Goal: Task Accomplishment & Management: Use online tool/utility

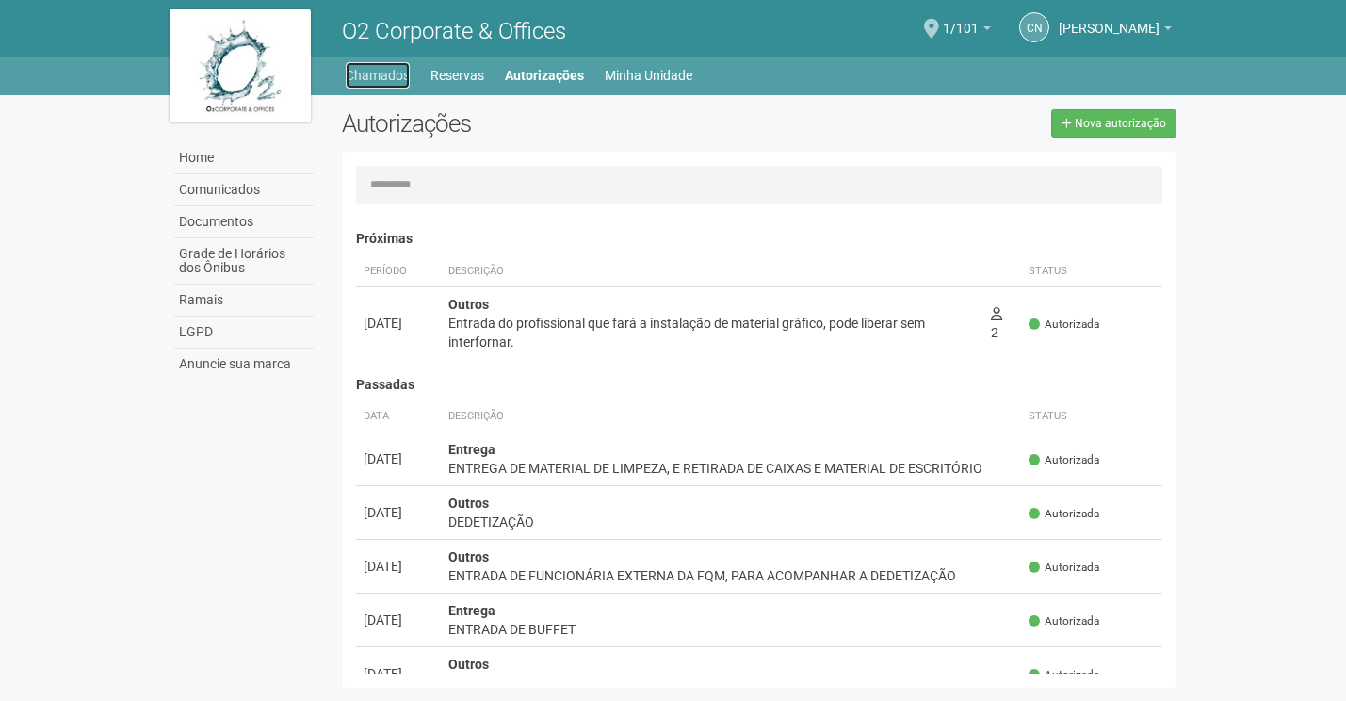
click at [382, 80] on link "Chamados" at bounding box center [378, 75] width 64 height 26
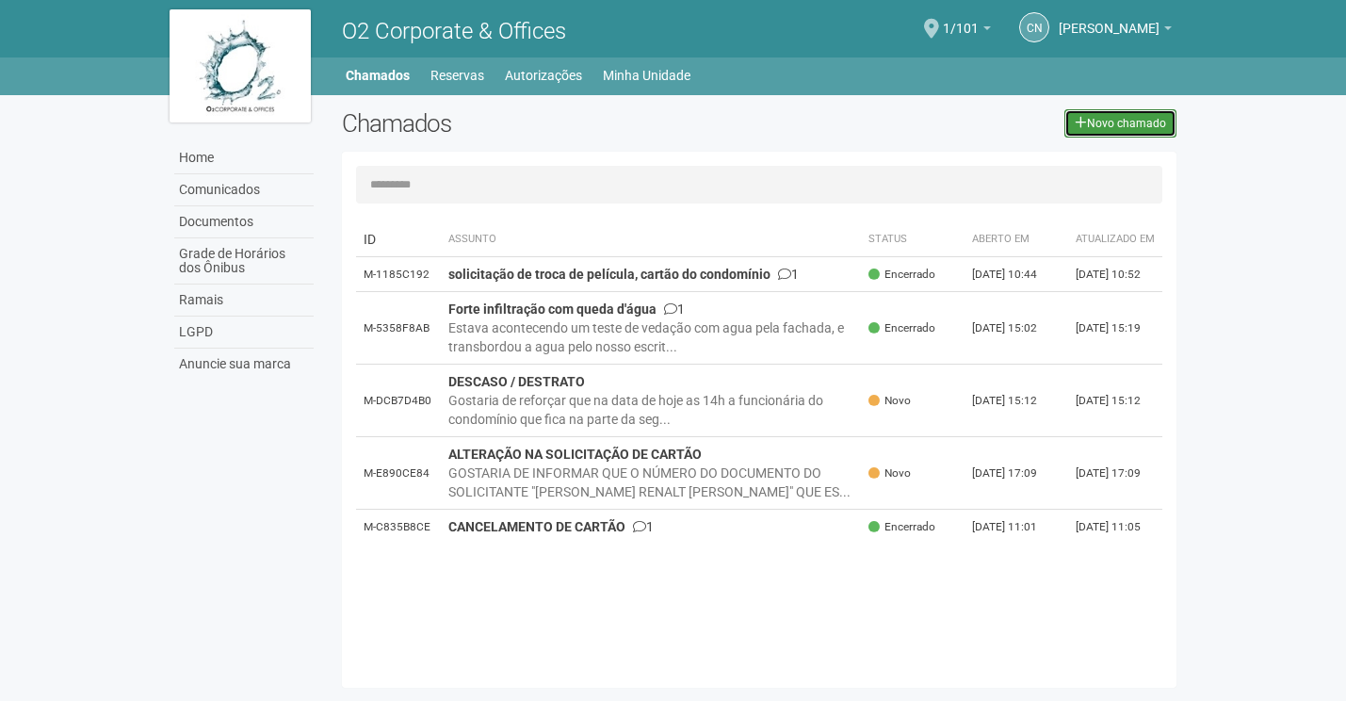
click at [1088, 115] on link "Novo chamado" at bounding box center [1120, 123] width 112 height 28
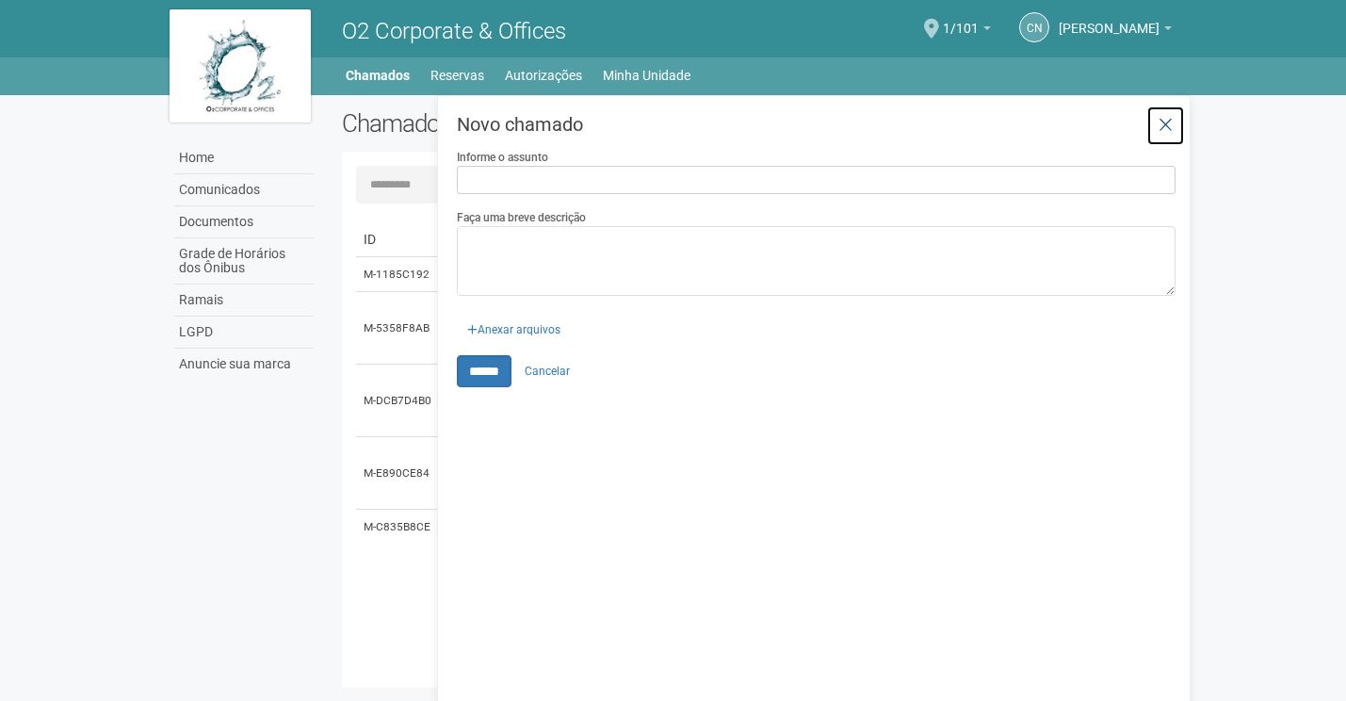
click at [1168, 126] on icon at bounding box center [1165, 125] width 14 height 19
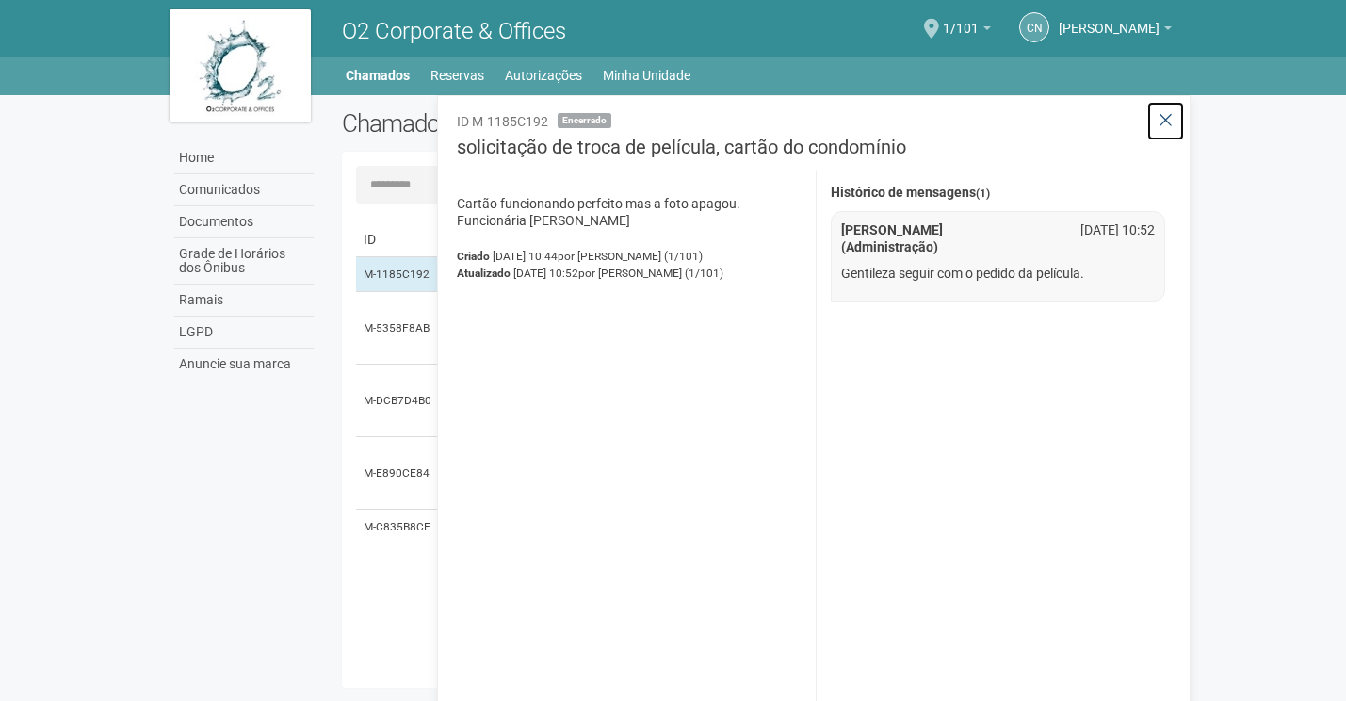
click at [1165, 121] on icon at bounding box center [1165, 120] width 14 height 19
